Goal: Information Seeking & Learning: Learn about a topic

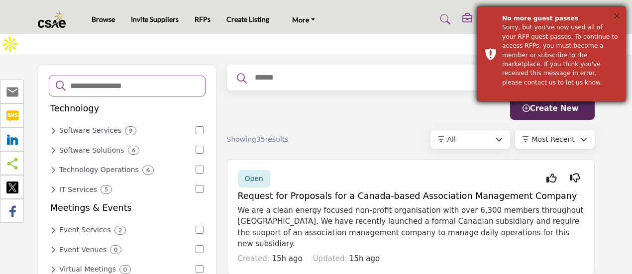
click at [616, 18] on button "×" at bounding box center [617, 16] width 8 height 10
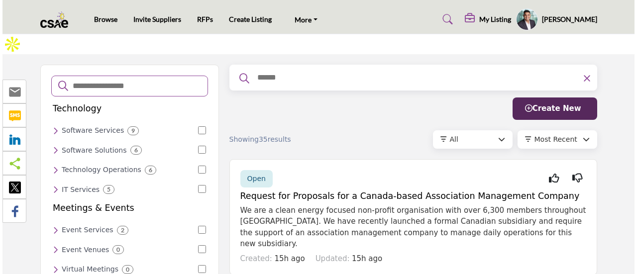
scroll to position [50, 0]
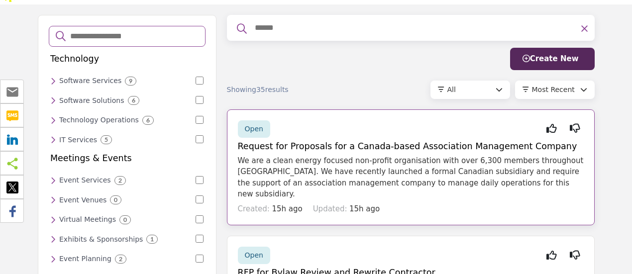
click at [388, 155] on p "We are a clean energy focused non-profit organisation with over 6,300 members t…" at bounding box center [411, 177] width 346 height 45
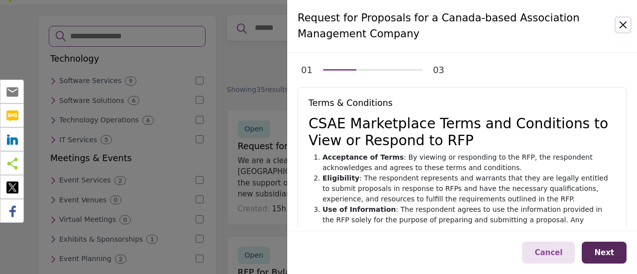
click at [619, 27] on button "Close" at bounding box center [623, 25] width 14 height 14
